Goal: Task Accomplishment & Management: Use online tool/utility

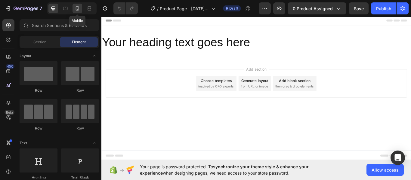
click at [80, 7] on icon at bounding box center [77, 8] width 6 height 6
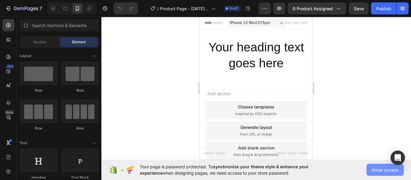
click at [384, 167] on span "Allow access" at bounding box center [384, 170] width 27 height 6
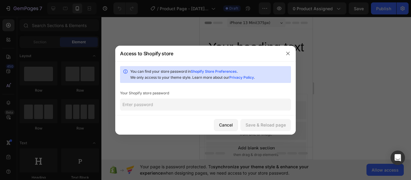
click at [145, 107] on input "text" at bounding box center [205, 105] width 171 height 12
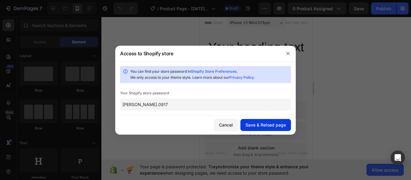
type input "[PERSON_NAME].0917"
click at [257, 121] on button "Save & Reload page" at bounding box center [265, 125] width 51 height 12
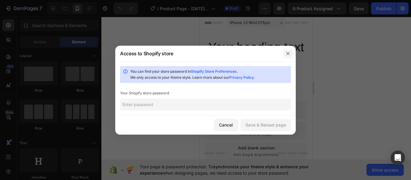
click at [289, 53] on icon "button" at bounding box center [287, 53] width 5 height 5
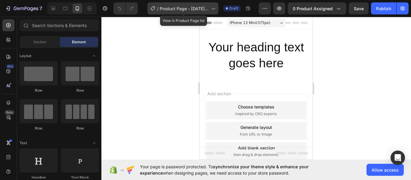
click at [207, 7] on span "Product Page - [DATE] 11:49:22" at bounding box center [184, 8] width 49 height 6
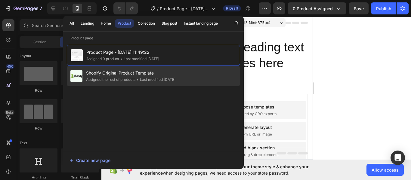
click at [145, 78] on div "• Last modified [DATE]" at bounding box center [155, 80] width 40 height 6
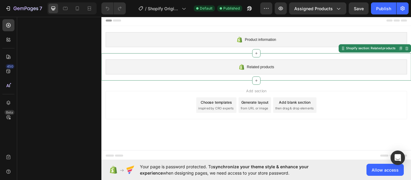
click at [278, 79] on div "Related products" at bounding box center [281, 75] width 351 height 17
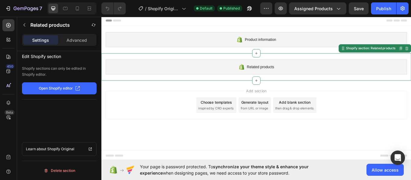
click at [278, 79] on div "Related products" at bounding box center [281, 75] width 351 height 17
click at [62, 90] on p "Open Shopify editor" at bounding box center [56, 88] width 34 height 5
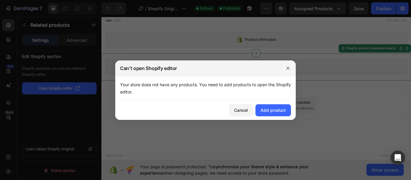
click at [284, 66] on button "button" at bounding box center [288, 68] width 10 height 10
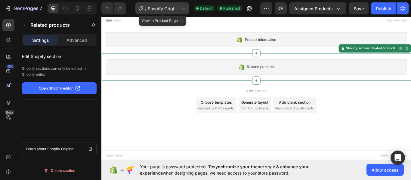
click at [167, 14] on div "/ Shopify Original Product Template" at bounding box center [162, 8] width 54 height 12
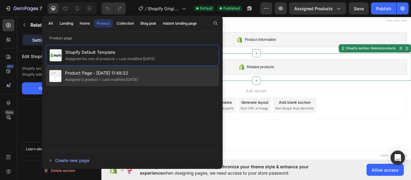
click at [103, 79] on div "• Last modified [DATE]" at bounding box center [118, 80] width 40 height 6
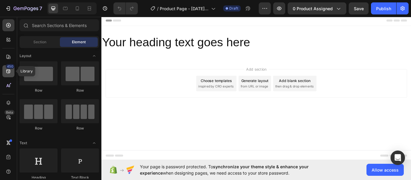
click at [8, 73] on icon at bounding box center [8, 71] width 4 height 4
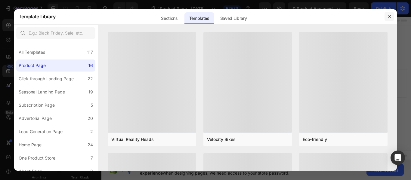
click at [389, 17] on icon "button" at bounding box center [389, 16] width 5 height 5
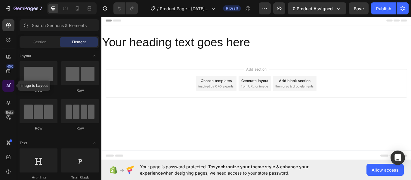
click at [10, 88] on icon at bounding box center [8, 86] width 6 height 6
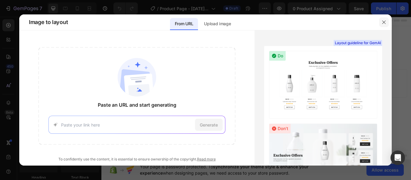
click at [386, 19] on button "button" at bounding box center [384, 22] width 10 height 10
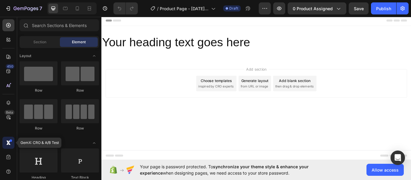
click at [7, 146] on icon at bounding box center [8, 143] width 6 height 6
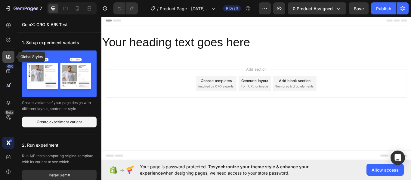
click at [9, 59] on icon at bounding box center [8, 57] width 4 height 4
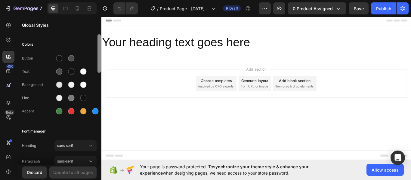
scroll to position [33, 0]
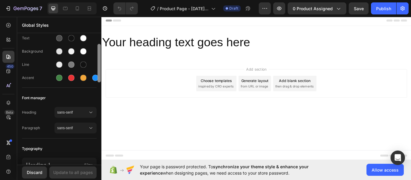
drag, startPoint x: 201, startPoint y: 78, endPoint x: 108, endPoint y: 83, distance: 92.8
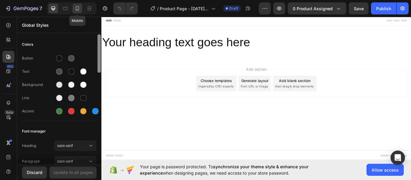
click at [76, 10] on icon at bounding box center [77, 8] width 3 height 4
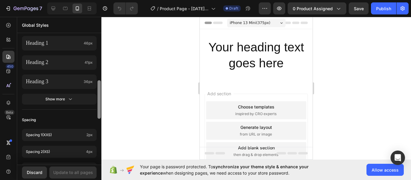
scroll to position [310, 0]
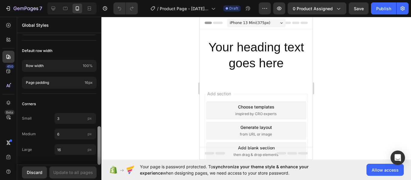
drag, startPoint x: 100, startPoint y: 45, endPoint x: 126, endPoint y: 159, distance: 116.5
click at [126, 0] on div "7 / Product Page - Aug 23, 11:49:22 Draft Preview 0 product assigned Save Publi…" at bounding box center [205, 0] width 411 height 0
click at [8, 39] on icon at bounding box center [8, 40] width 6 height 6
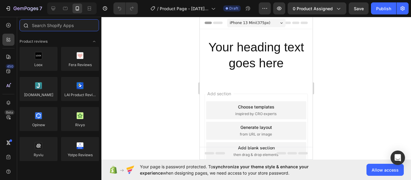
click at [52, 26] on input "text" at bounding box center [59, 25] width 79 height 12
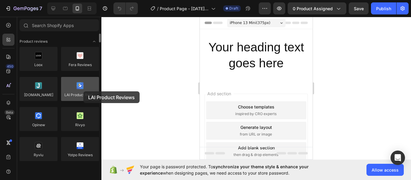
click at [83, 91] on div at bounding box center [80, 89] width 38 height 24
drag, startPoint x: 83, startPoint y: 91, endPoint x: 86, endPoint y: 94, distance: 3.8
click at [86, 94] on div at bounding box center [80, 89] width 38 height 24
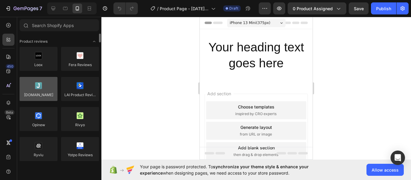
click at [41, 97] on div at bounding box center [39, 89] width 38 height 24
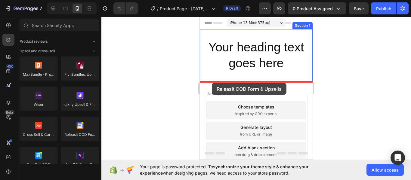
drag, startPoint x: 292, startPoint y: 150, endPoint x: 212, endPoint y: 83, distance: 104.8
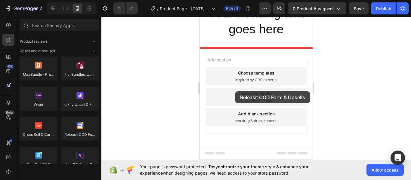
scroll to position [37, 0]
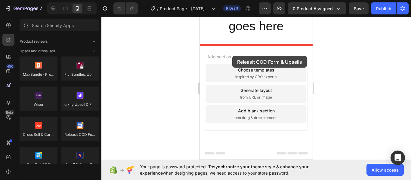
drag, startPoint x: 285, startPoint y: 147, endPoint x: 232, endPoint y: 48, distance: 111.4
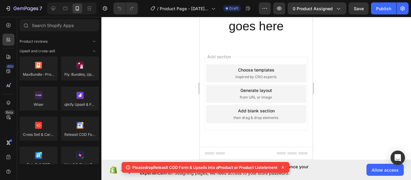
click at [168, 168] on p "Please drop Releasit COD Form & Upsells into a Product or Product List element" at bounding box center [204, 167] width 145 height 6
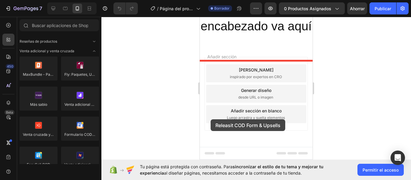
scroll to position [43, 0]
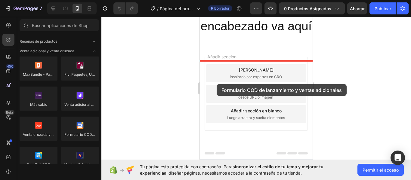
drag, startPoint x: 337, startPoint y: 142, endPoint x: 217, endPoint y: 84, distance: 133.6
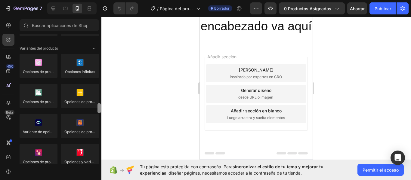
scroll to position [466, 0]
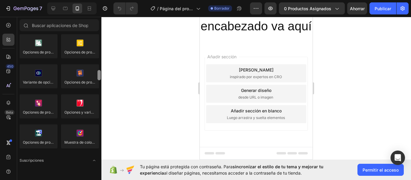
drag, startPoint x: 99, startPoint y: 41, endPoint x: 102, endPoint y: 77, distance: 36.8
click at [102, 0] on div "7 / Página del producto - 23 de agosto, 11:49:22 Borrador Avance 0 productos as…" at bounding box center [205, 0] width 411 height 0
